Goal: Task Accomplishment & Management: Manage account settings

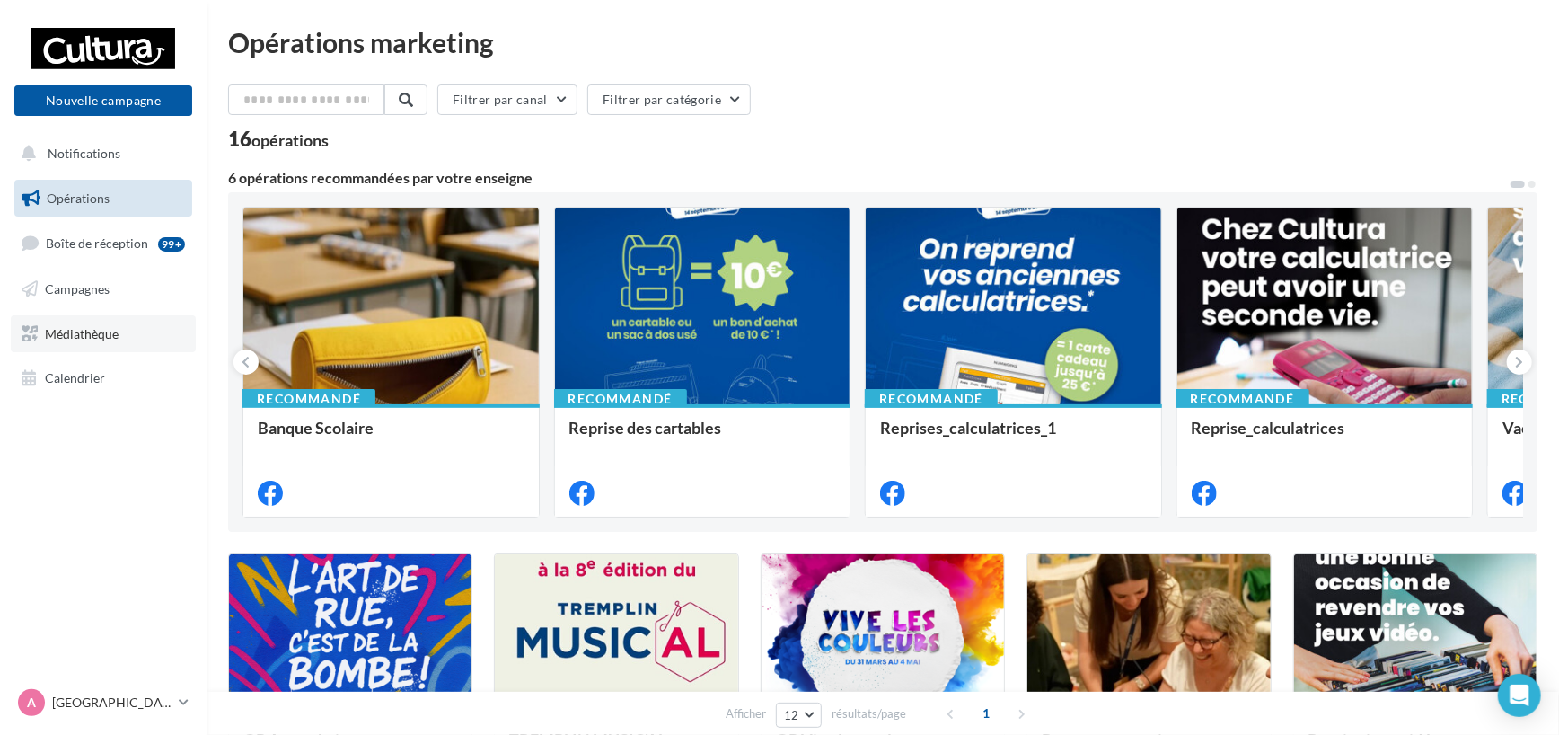
click at [91, 320] on link "Médiathèque" at bounding box center [103, 334] width 185 height 38
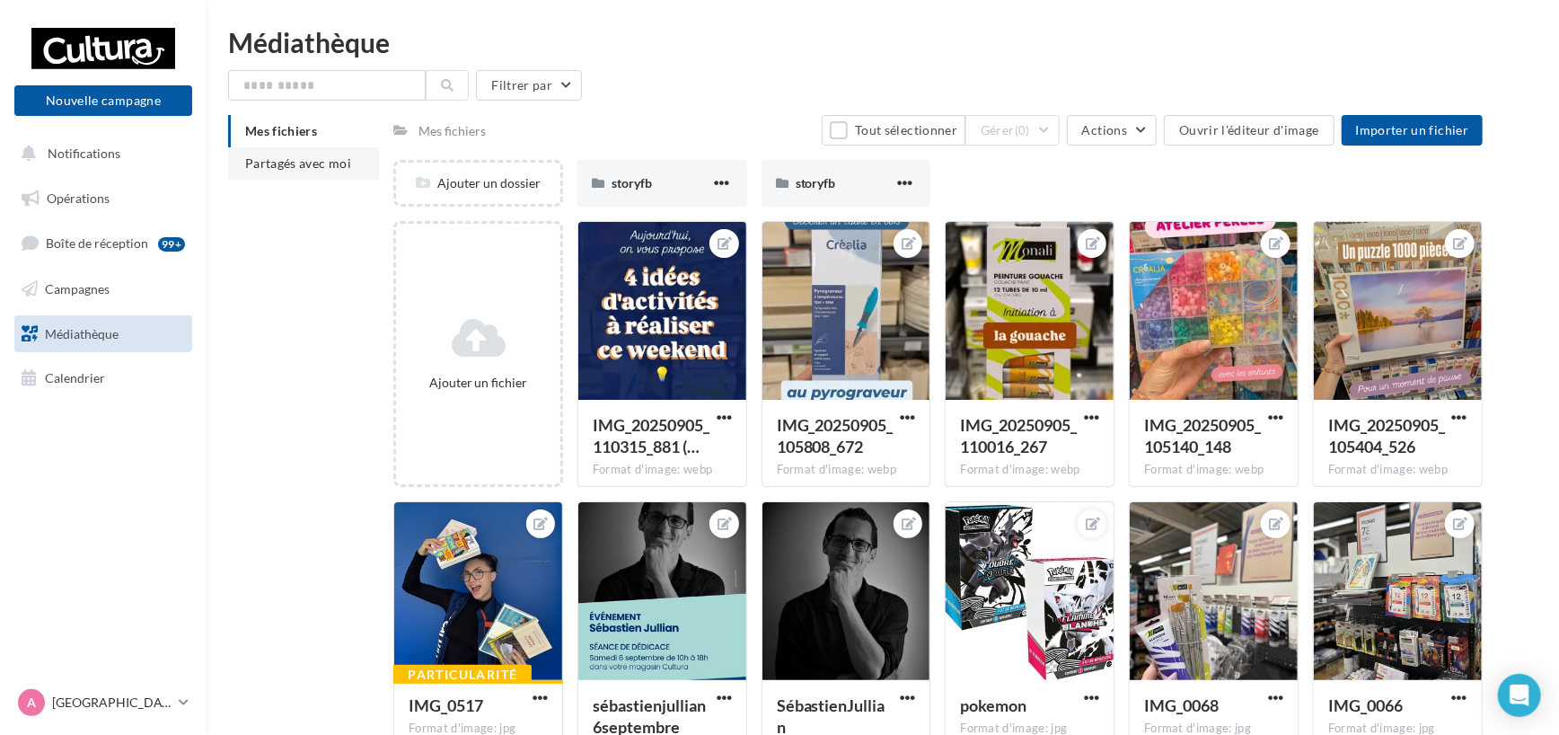
click at [308, 161] on span "Partagés avec moi" at bounding box center [298, 162] width 106 height 15
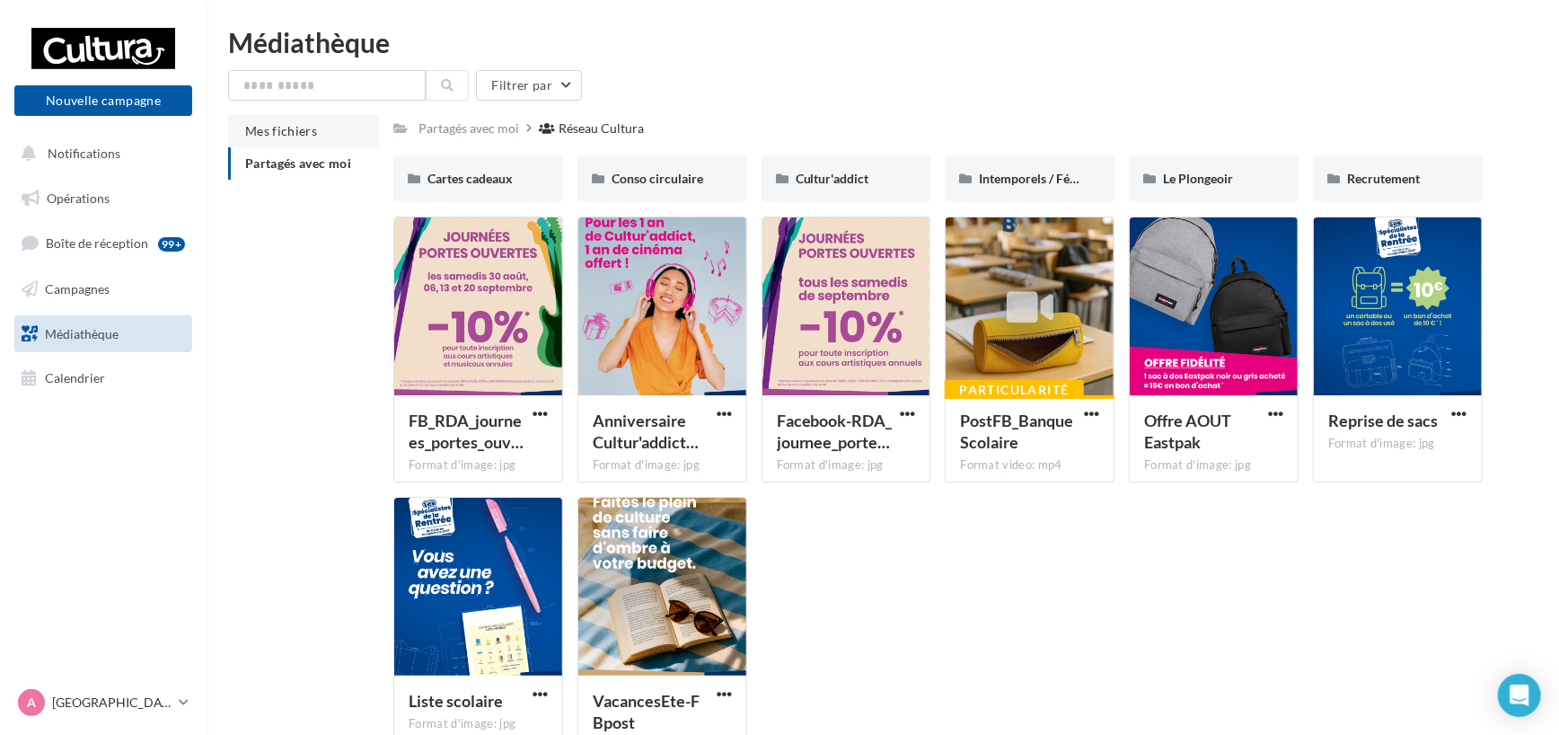
click at [326, 138] on li "Mes fichiers" at bounding box center [303, 131] width 151 height 32
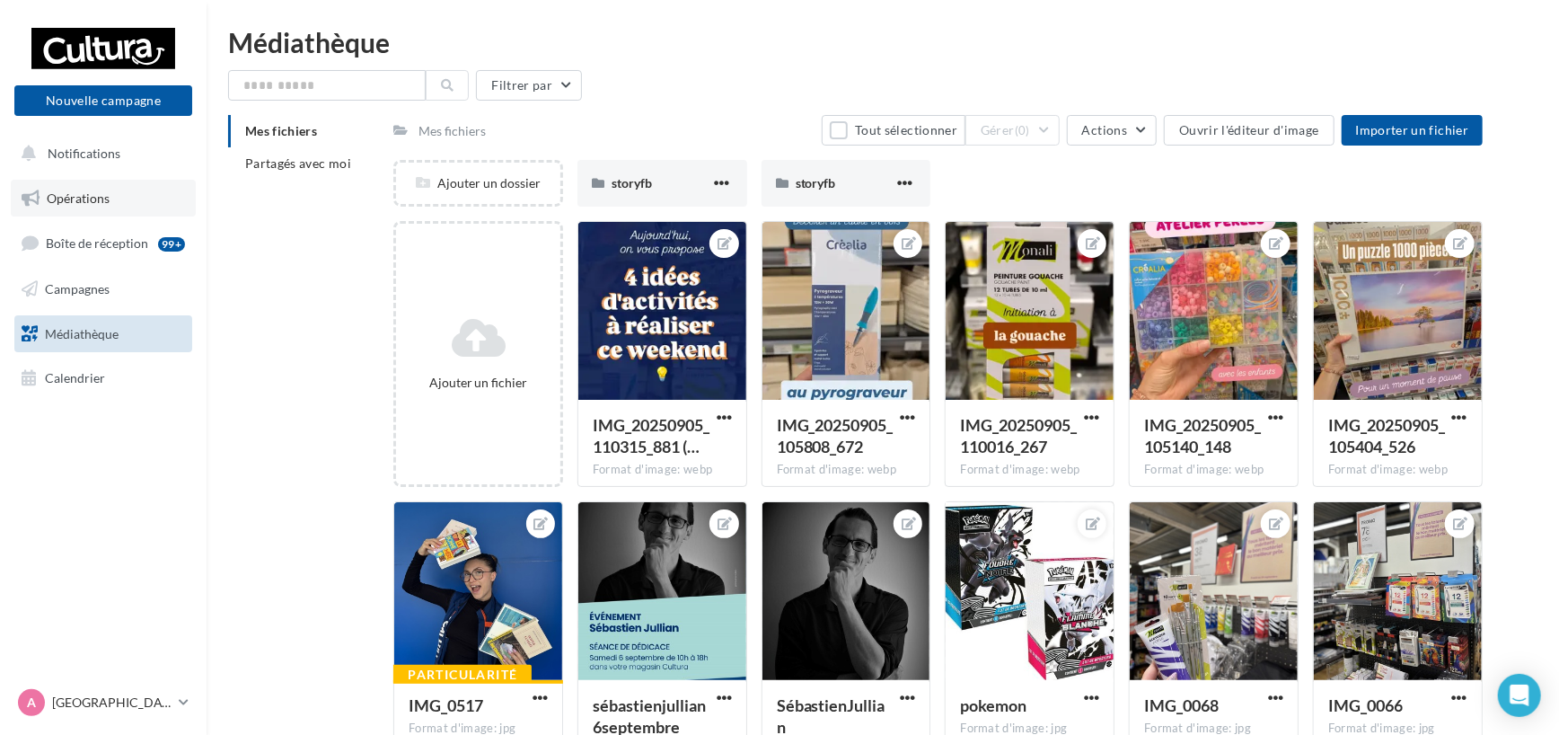
click at [132, 190] on link "Opérations" at bounding box center [103, 199] width 185 height 38
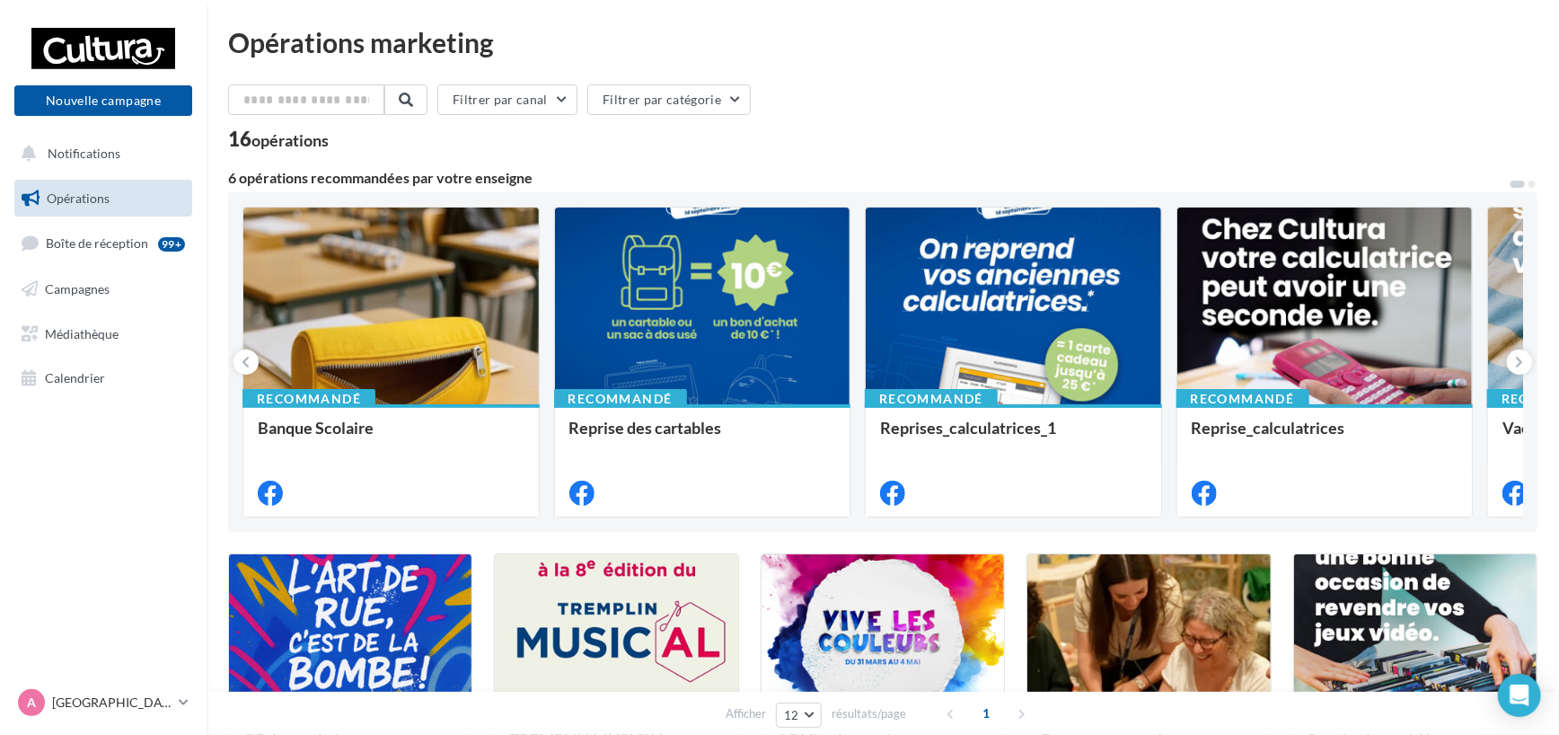
click at [1177, 113] on div "Filtrer par canal Filtrer par catégorie" at bounding box center [883, 103] width 1310 height 38
click at [124, 210] on link "Opérations" at bounding box center [103, 199] width 185 height 38
click at [106, 226] on link "Boîte de réception 99+" at bounding box center [103, 243] width 185 height 39
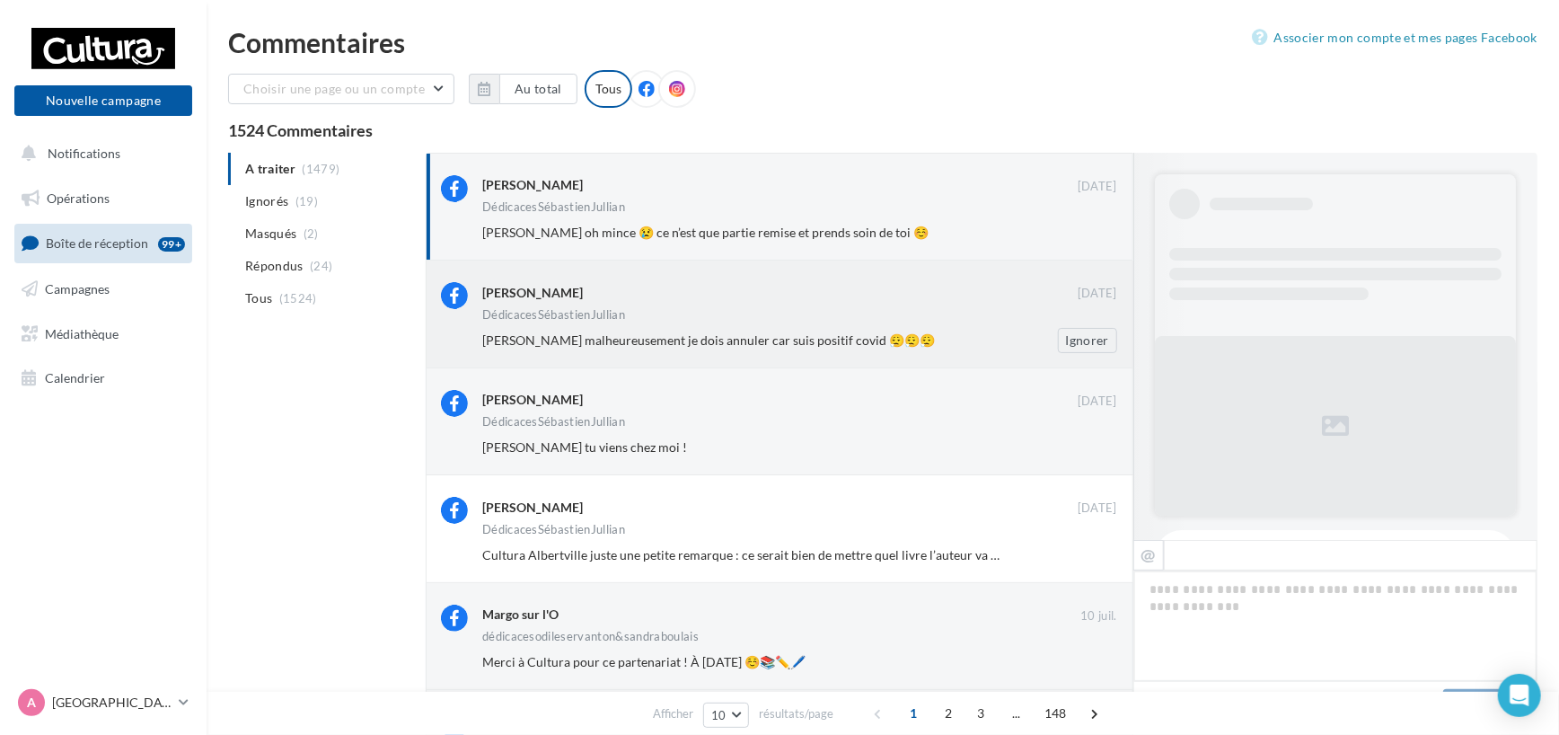
scroll to position [861, 0]
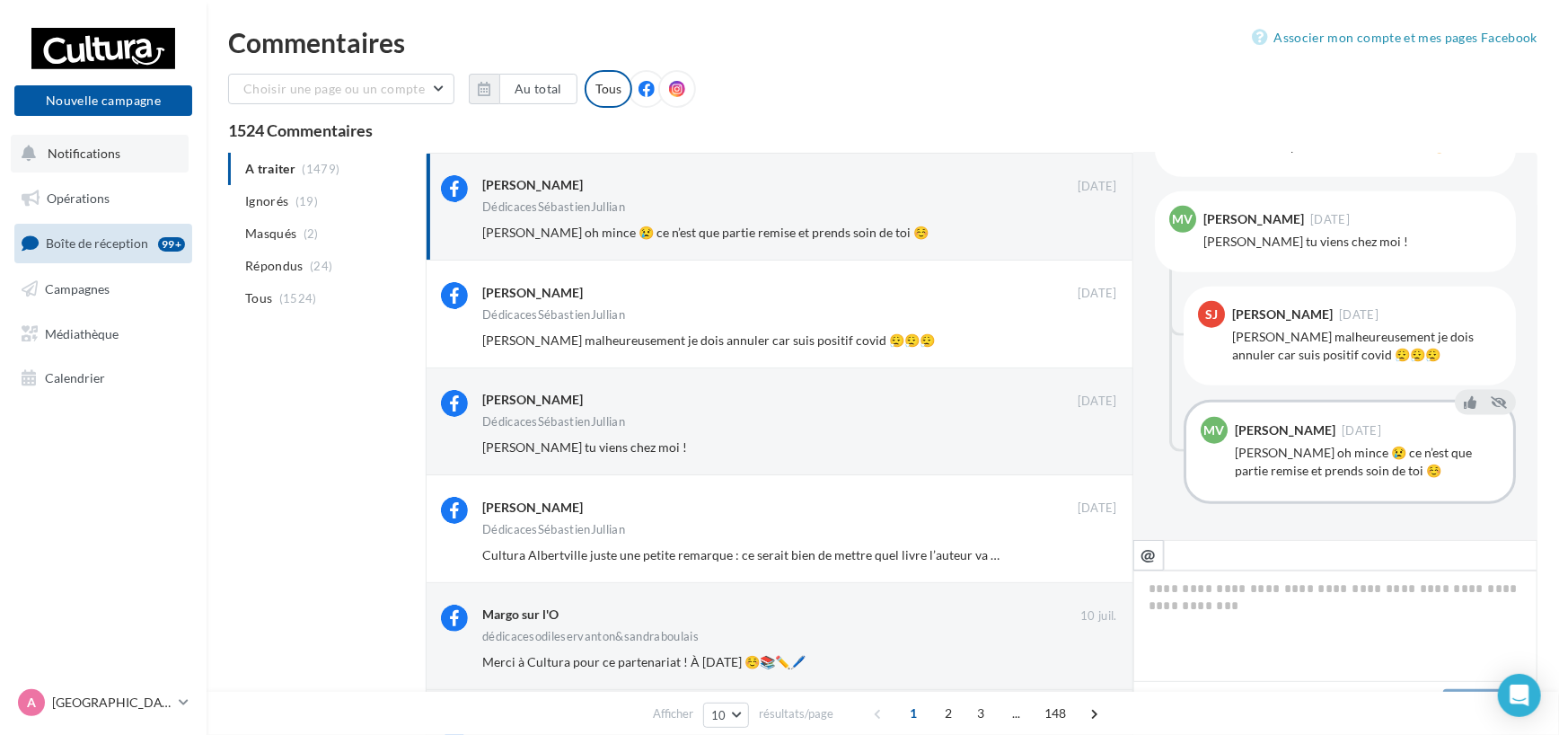
click at [103, 161] on button "Notifications" at bounding box center [100, 154] width 178 height 38
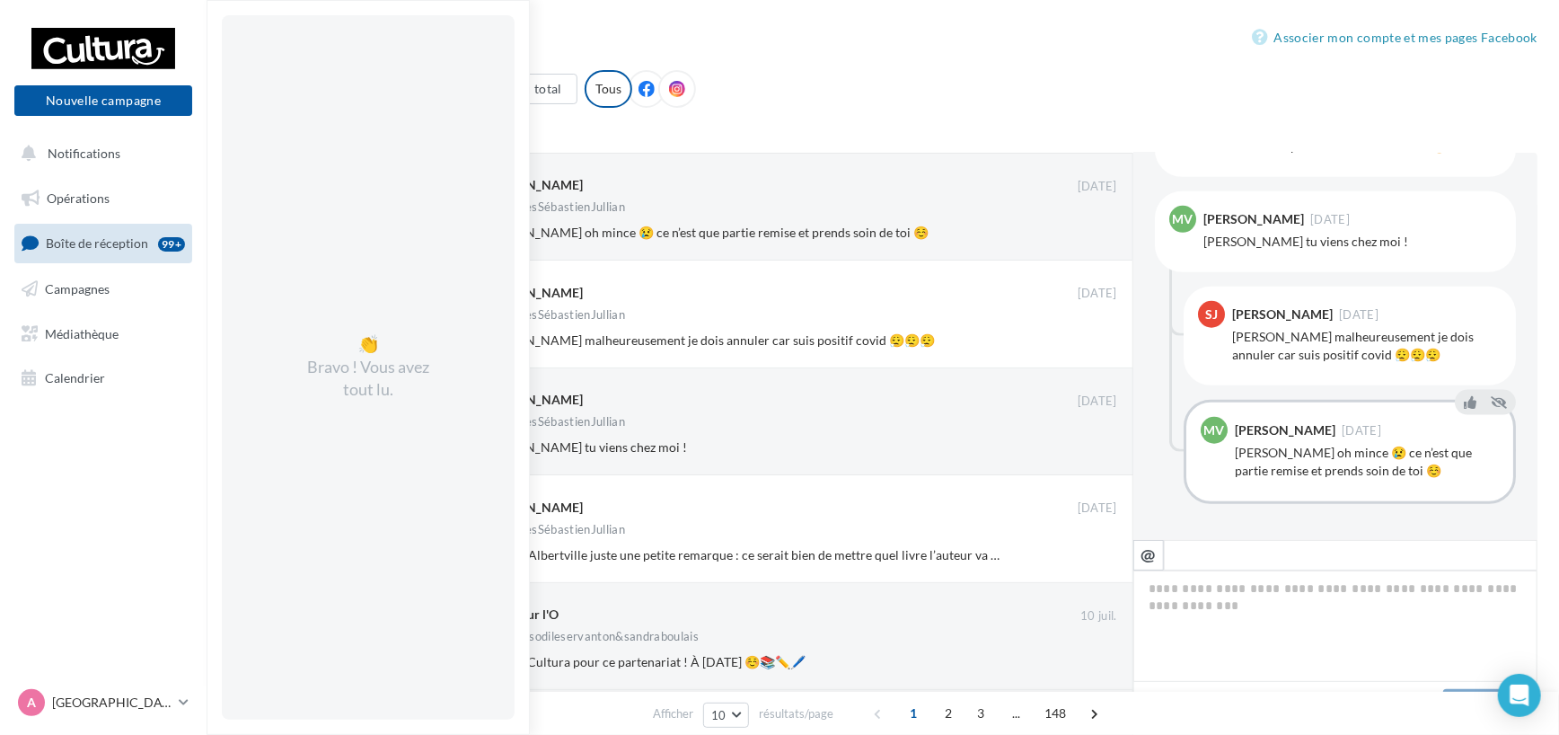
click at [880, 58] on div "Commentaires Associer mon compte et mes pages Facebook Choisir une page ou un c…" at bounding box center [883, 653] width 1353 height 1248
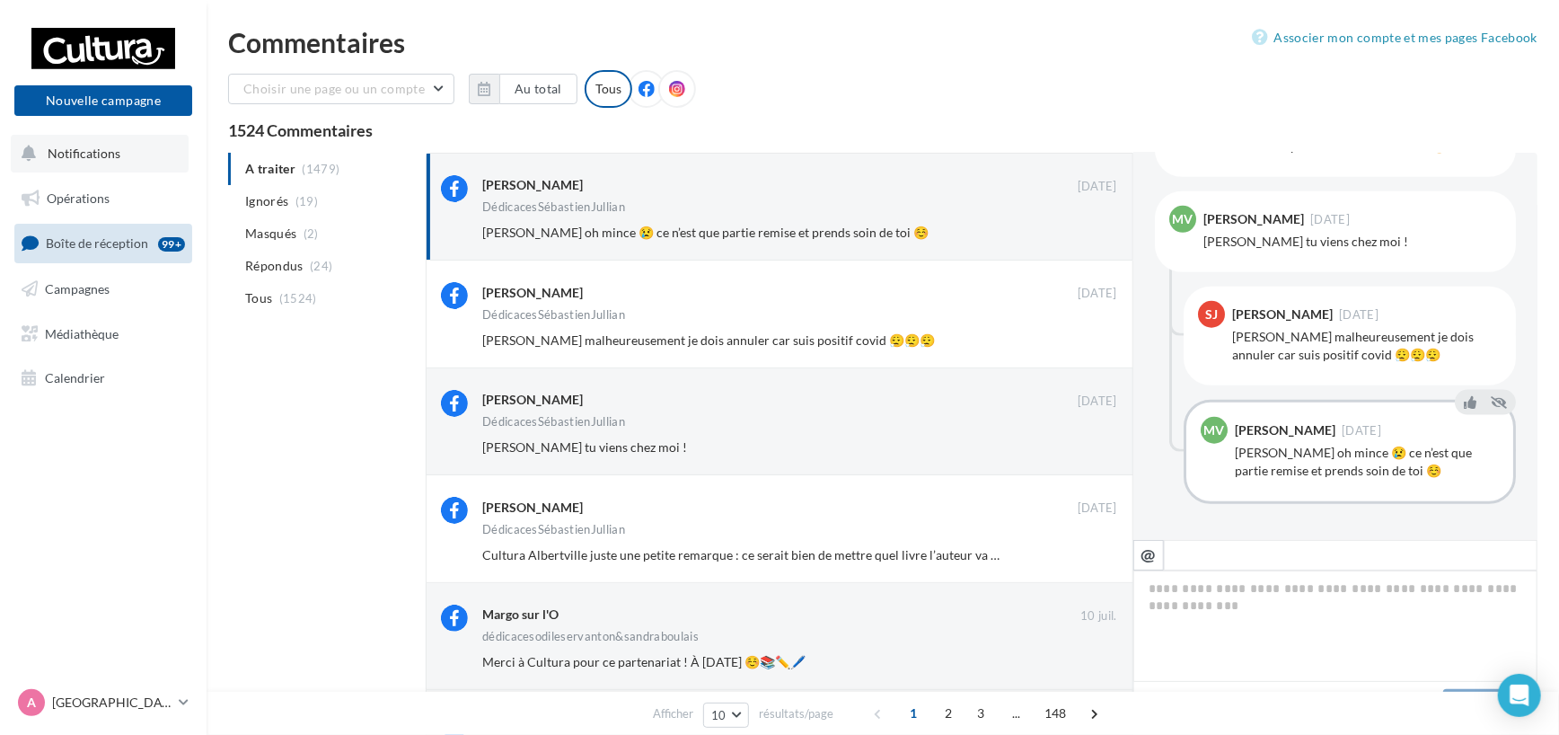
click at [121, 147] on button "Notifications" at bounding box center [100, 154] width 178 height 38
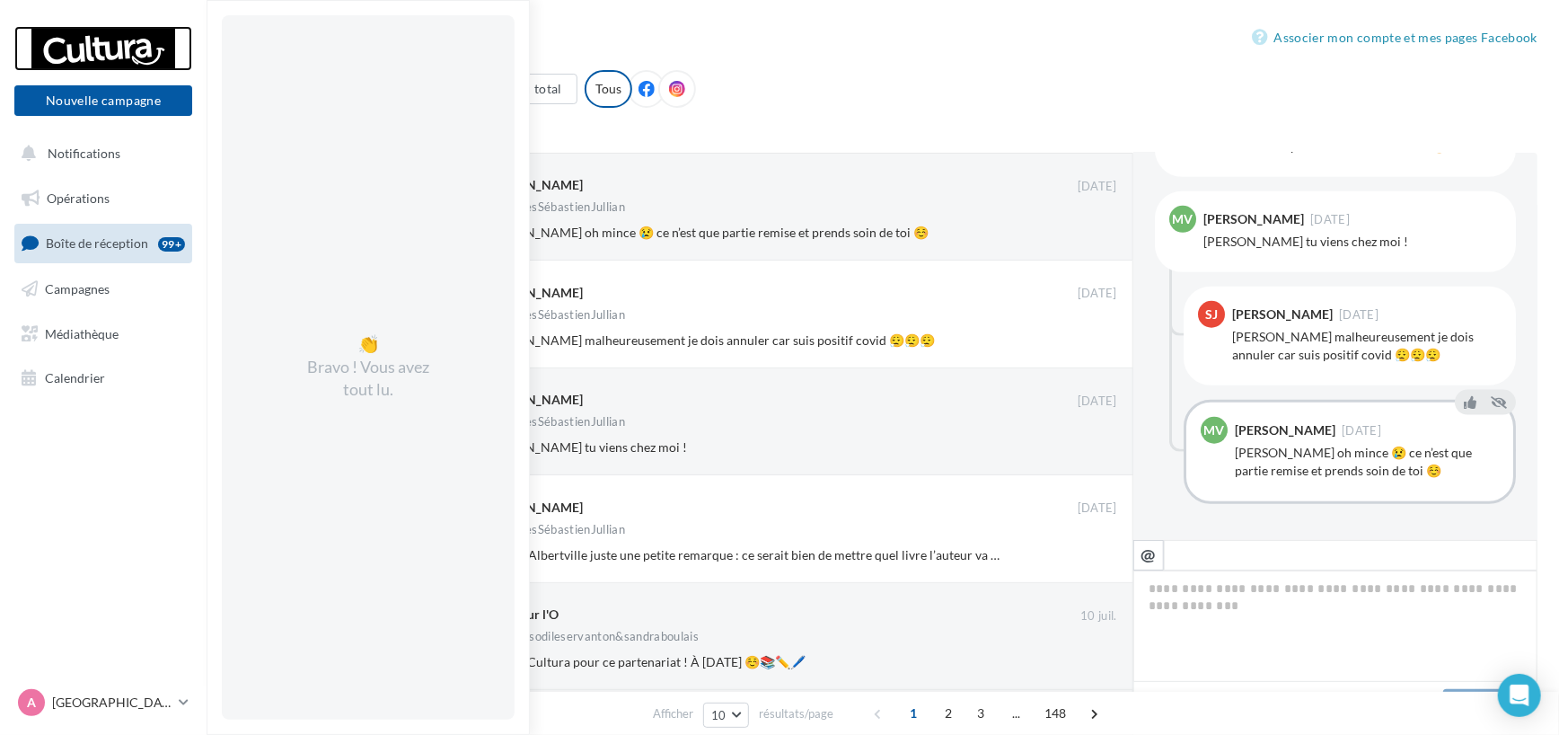
click at [111, 48] on div at bounding box center [103, 48] width 144 height 45
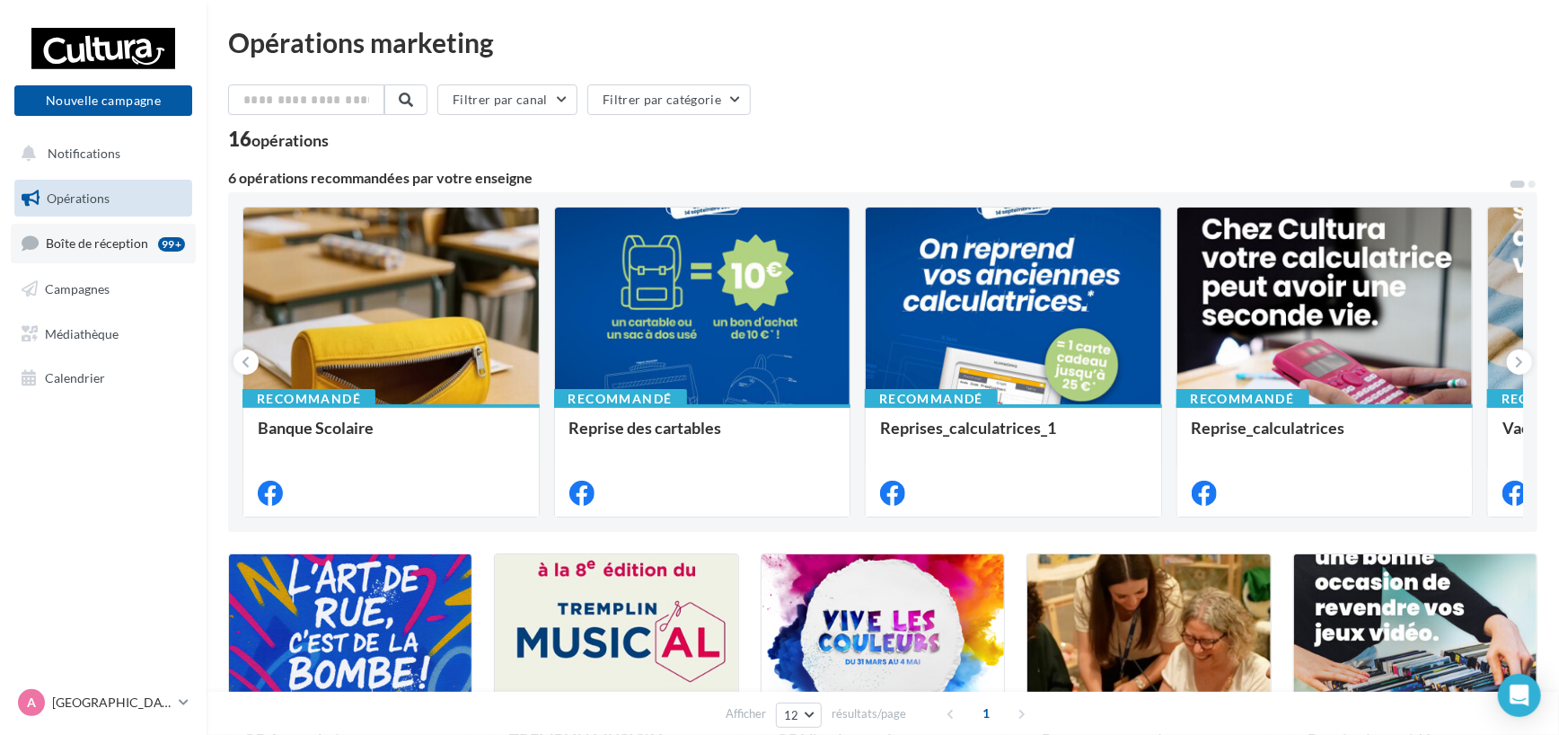
click at [93, 232] on link "Boîte de réception 99+" at bounding box center [103, 243] width 185 height 39
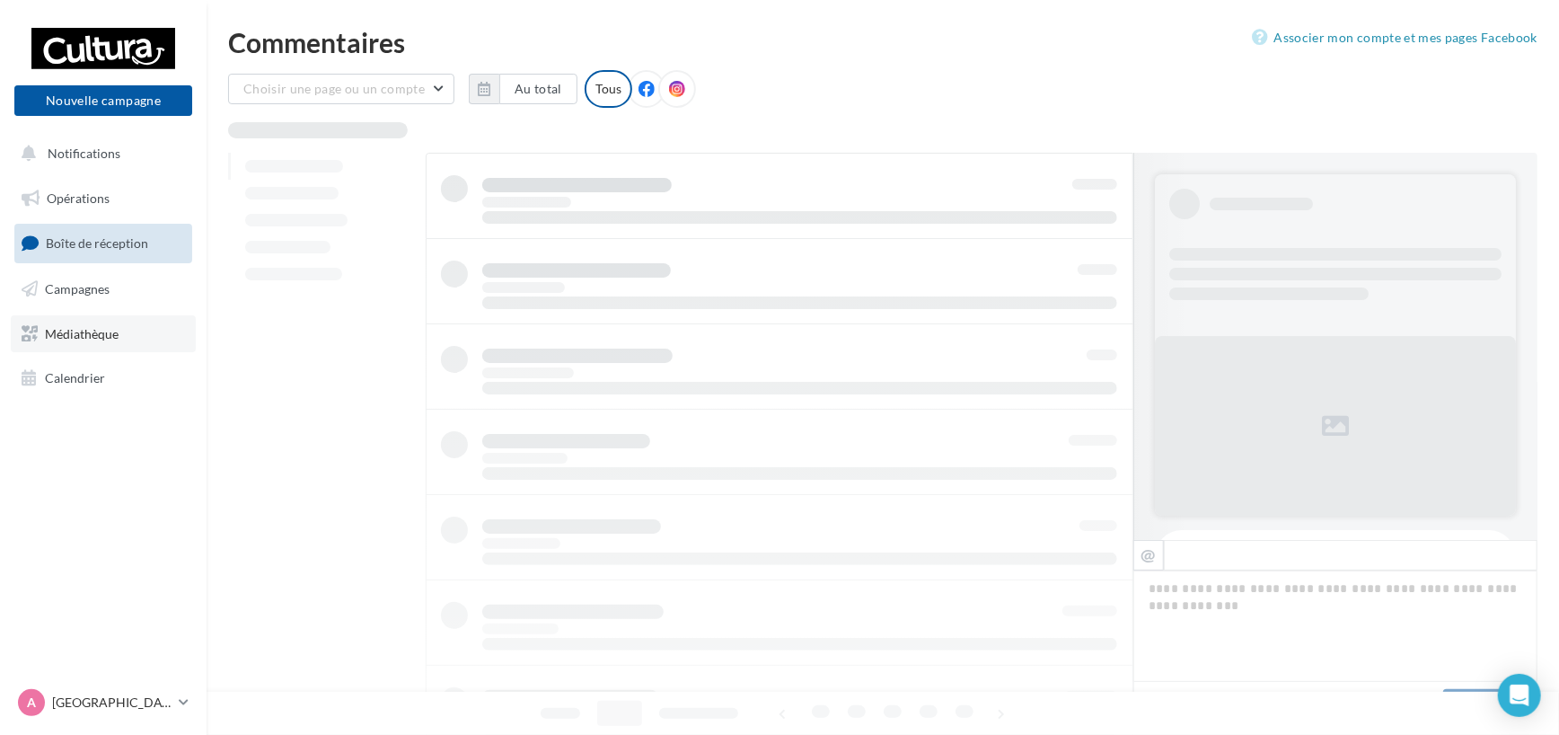
click at [90, 331] on span "Médiathèque" at bounding box center [82, 332] width 74 height 15
